Goal: Transaction & Acquisition: Obtain resource

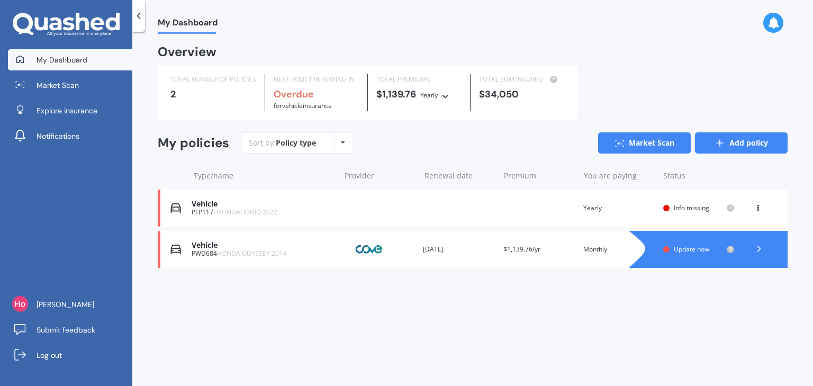
click at [751, 149] on link "Add policy" at bounding box center [741, 142] width 93 height 21
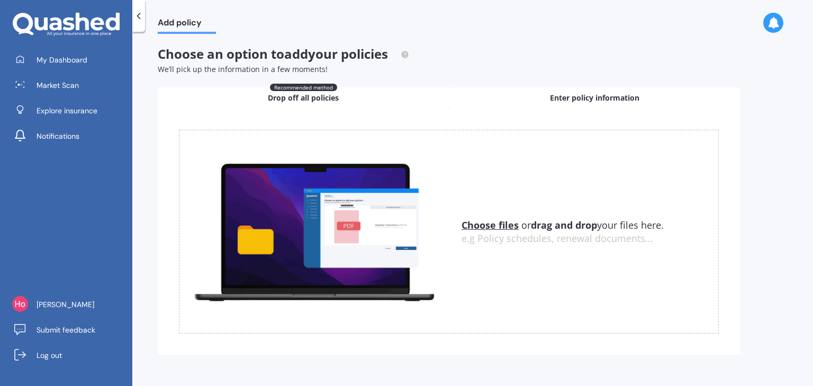
click at [627, 100] on span "Enter policy information" at bounding box center [594, 98] width 89 height 11
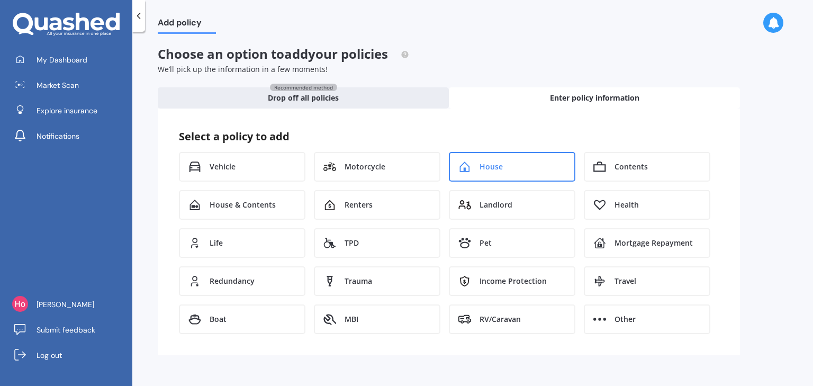
click at [479, 170] on span "House" at bounding box center [490, 166] width 23 height 11
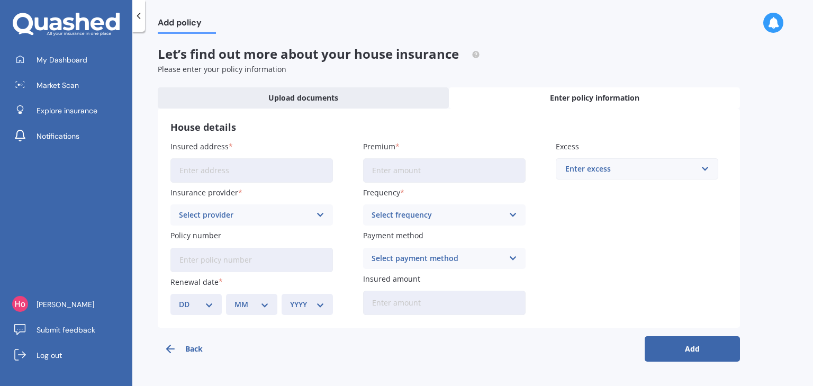
click at [280, 174] on input "Insured address" at bounding box center [251, 170] width 162 height 24
type input "[STREET_ADDRESS]"
click at [396, 181] on input "Premium" at bounding box center [444, 170] width 162 height 24
click at [340, 146] on div "Insured address [STREET_ADDRESS] Insurance provider Select provider AA AMI AMP …" at bounding box center [448, 228] width 556 height 174
click at [622, 171] on div "Enter excess" at bounding box center [630, 169] width 131 height 12
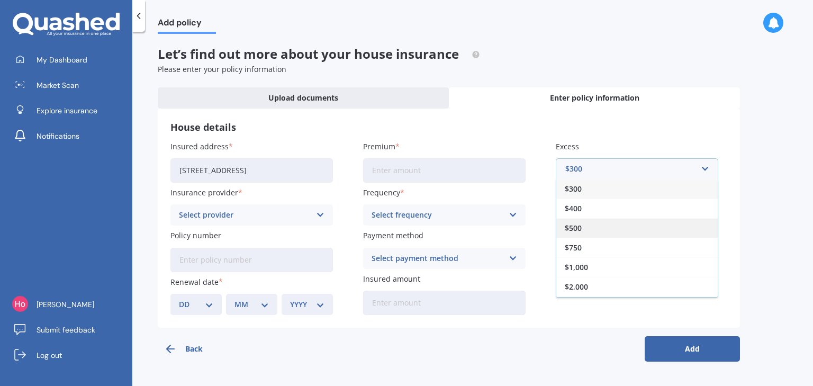
click at [604, 235] on div "$500" at bounding box center [636, 228] width 161 height 20
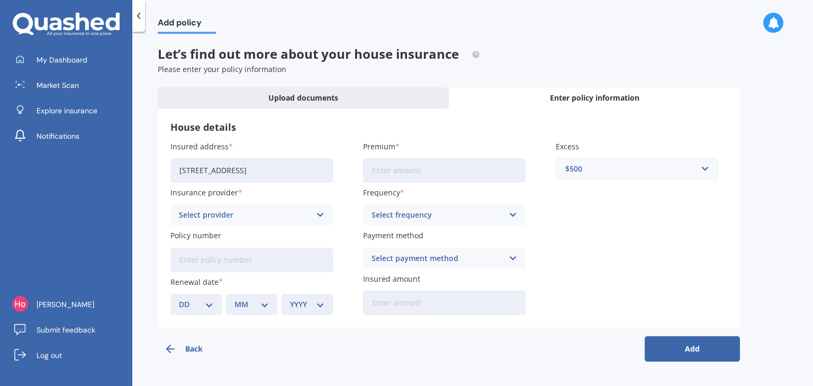
click at [442, 172] on input "Premium" at bounding box center [444, 170] width 162 height 24
click at [261, 211] on div "Select provider" at bounding box center [245, 215] width 132 height 12
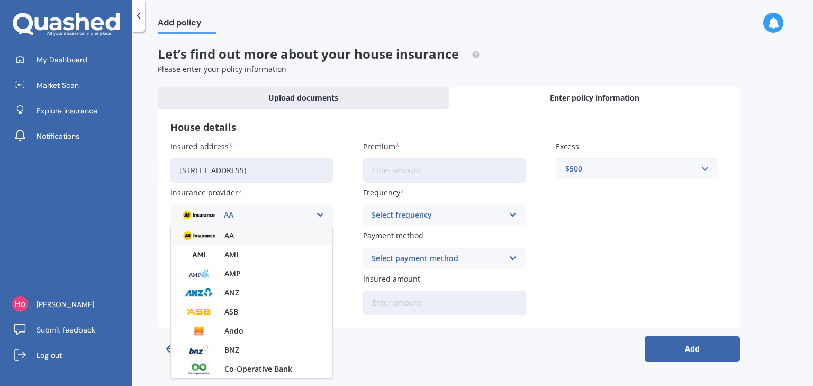
click at [261, 211] on div "AA" at bounding box center [245, 215] width 132 height 12
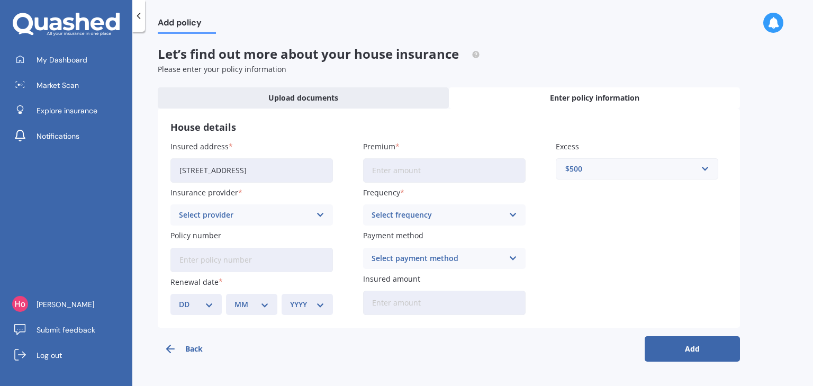
click at [326, 198] on label "Insurance provider" at bounding box center [249, 192] width 158 height 11
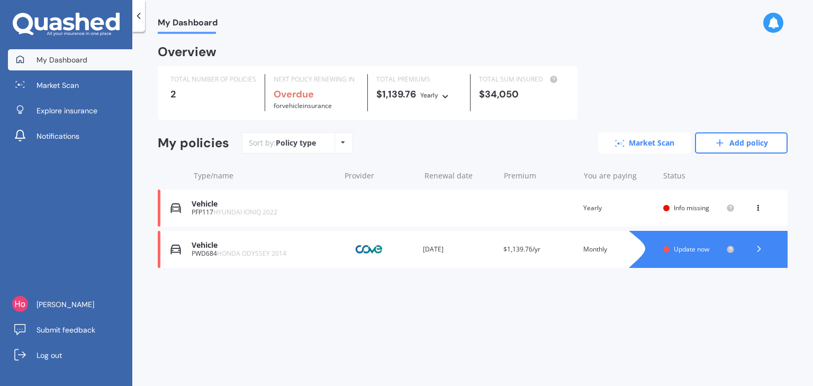
click at [626, 148] on link "Market Scan" at bounding box center [644, 142] width 93 height 21
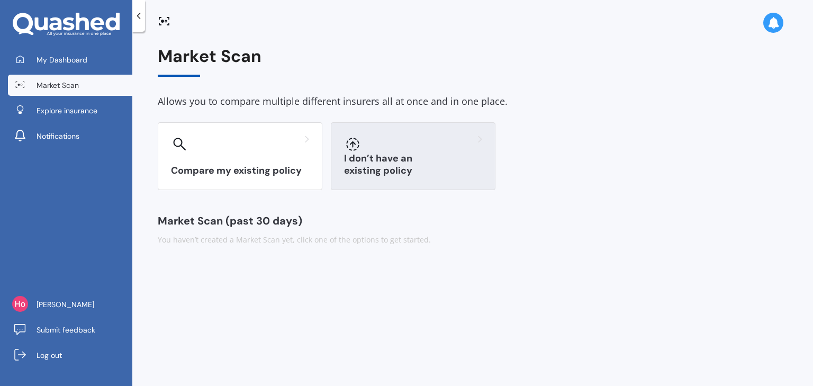
click at [361, 182] on div "I don’t have an existing policy" at bounding box center [413, 156] width 165 height 68
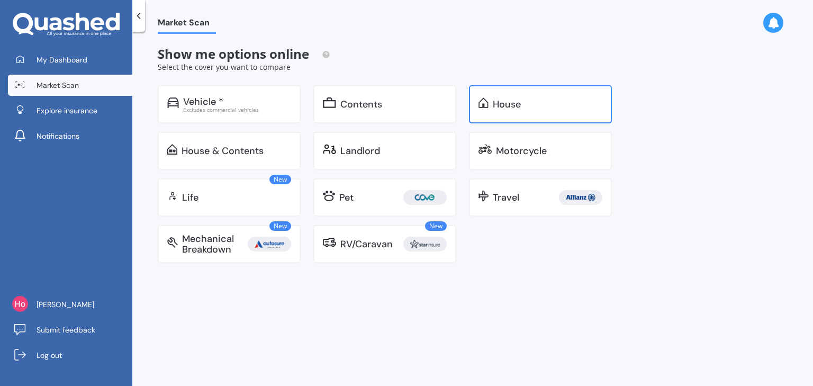
click at [500, 112] on div "House" at bounding box center [540, 104] width 143 height 38
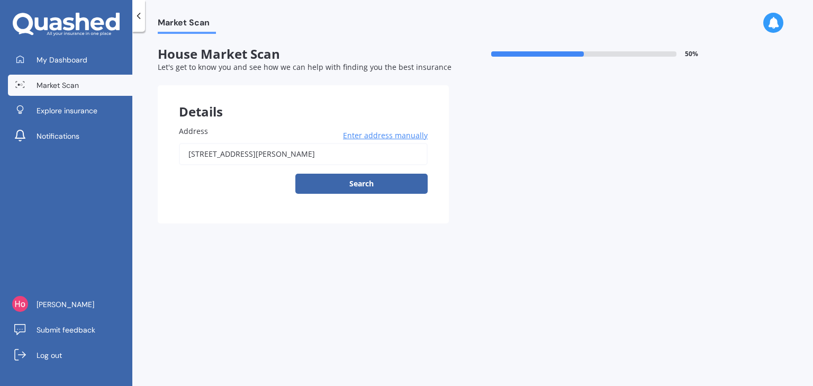
click at [370, 158] on input "[STREET_ADDRESS][PERSON_NAME]" at bounding box center [303, 154] width 249 height 22
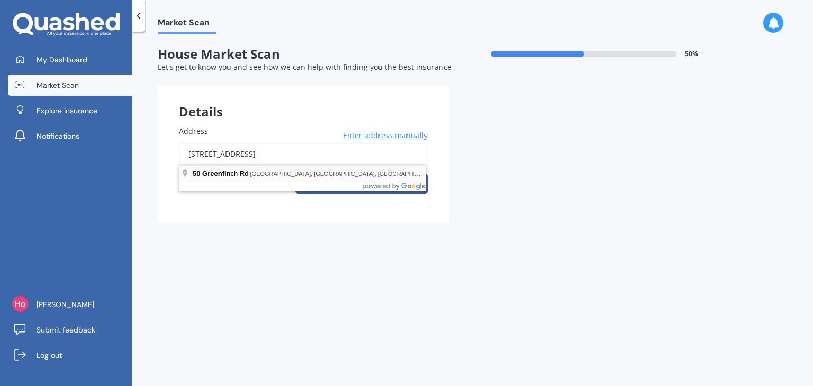
type input "[STREET_ADDRESS]"
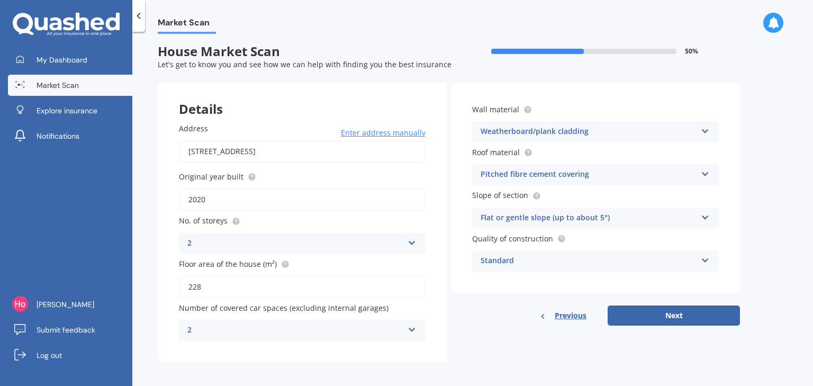
scroll to position [6, 0]
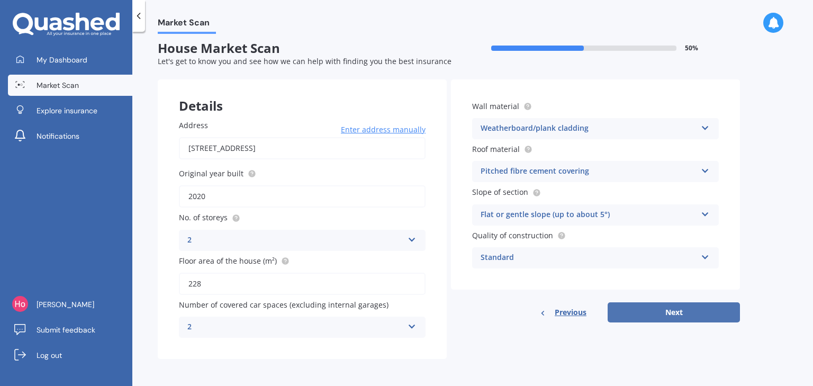
click at [644, 311] on button "Next" at bounding box center [673, 312] width 132 height 20
select select "15"
select select "06"
select select "1960"
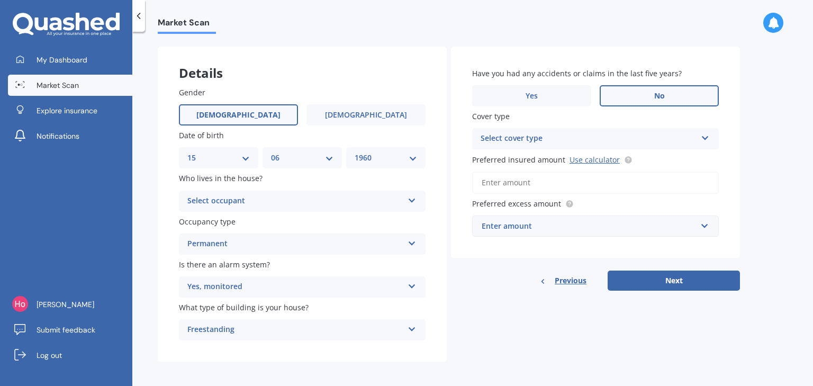
scroll to position [42, 0]
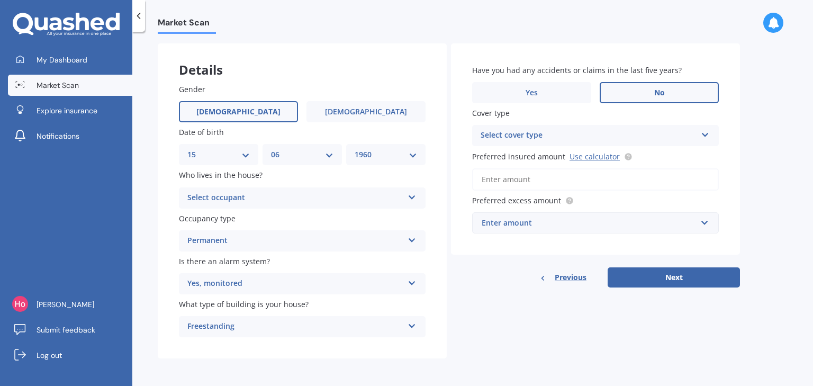
click at [320, 197] on div "Select occupant" at bounding box center [295, 197] width 216 height 13
click at [316, 220] on div "Owner" at bounding box center [301, 218] width 245 height 19
click at [521, 140] on div "Select cover type" at bounding box center [588, 135] width 216 height 13
click at [494, 288] on div "Details Gender [DEMOGRAPHIC_DATA] [DEMOGRAPHIC_DATA] Date of birth DD 01 02 03 …" at bounding box center [449, 200] width 582 height 315
click at [544, 181] on input "Preferred insured amount Use calculator" at bounding box center [595, 179] width 247 height 22
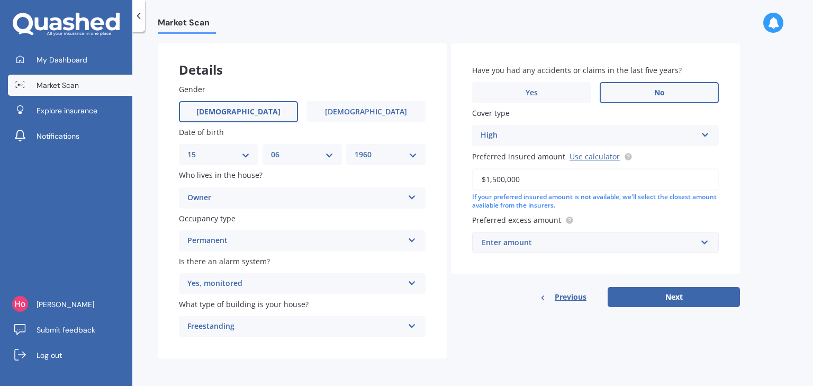
type input "$1,500,000"
click at [512, 332] on div "Details Gender [DEMOGRAPHIC_DATA] [DEMOGRAPHIC_DATA] Date of birth DD 01 02 03 …" at bounding box center [449, 200] width 582 height 315
click at [540, 247] on div "Enter amount $300 $400 $500 $750 $1,000 $2,000 $2,500" at bounding box center [595, 242] width 247 height 21
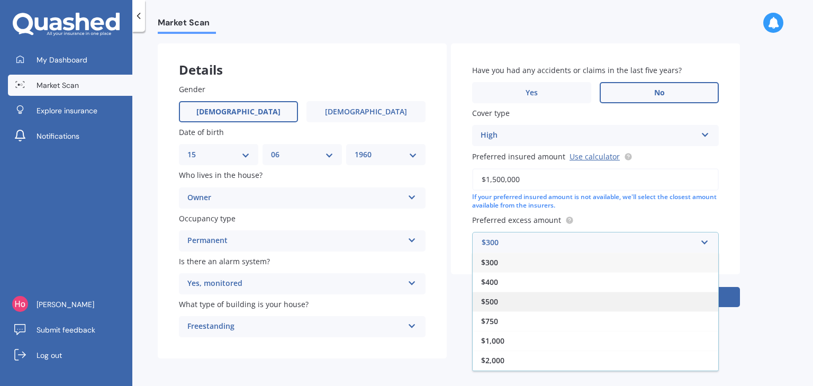
click at [522, 294] on div "$500" at bounding box center [594, 301] width 245 height 20
